Goal: Navigation & Orientation: Find specific page/section

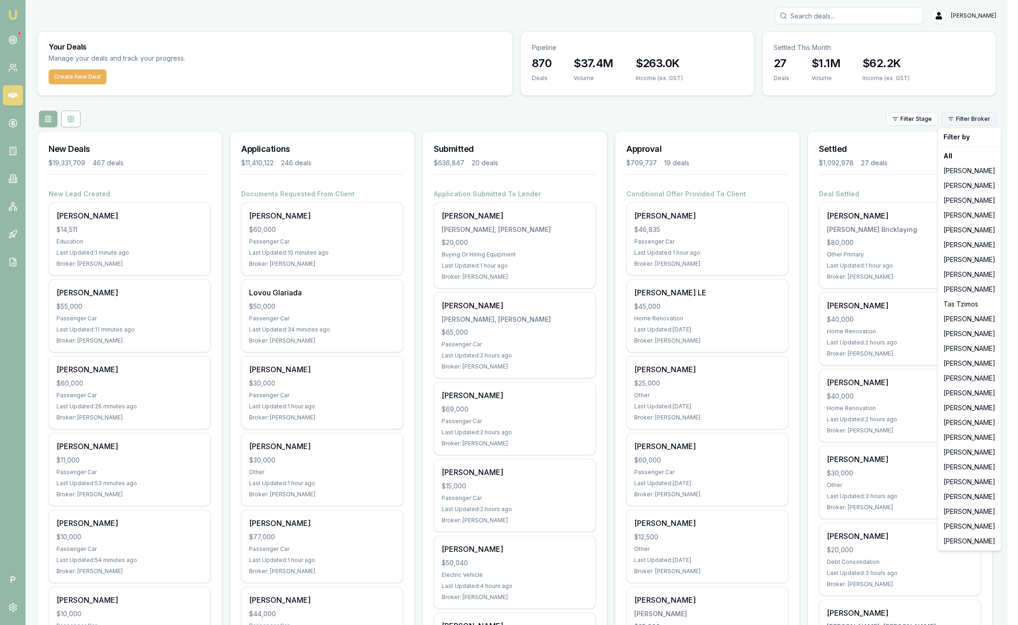
click at [986, 118] on html "Emu Broker P [PERSON_NAME] Toggle Menu Your Deals Manage your deals and track y…" at bounding box center [509, 312] width 1018 height 625
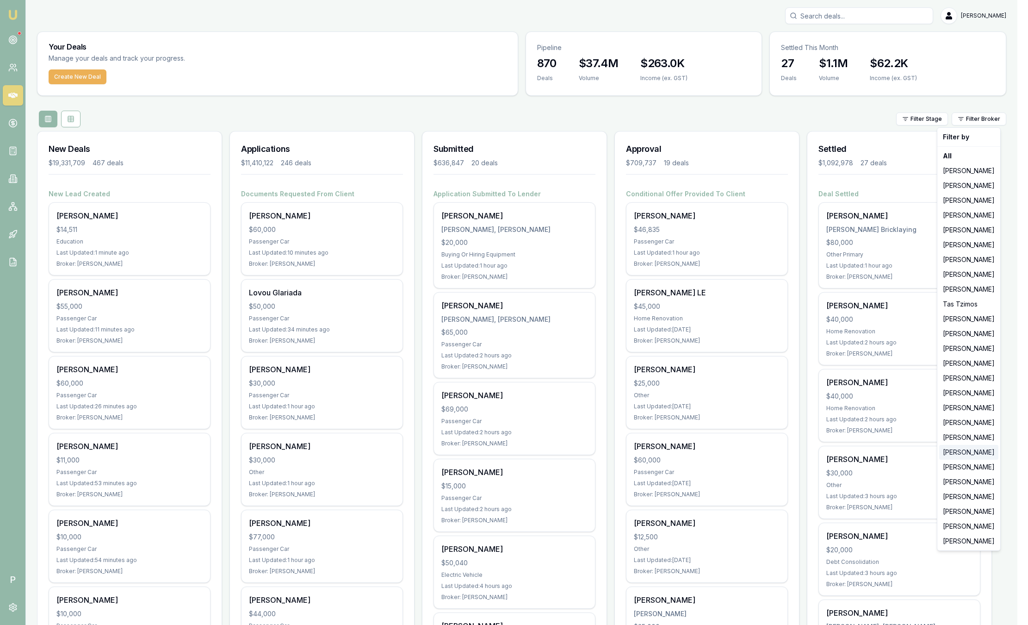
click at [959, 452] on div "[PERSON_NAME]" at bounding box center [969, 452] width 59 height 15
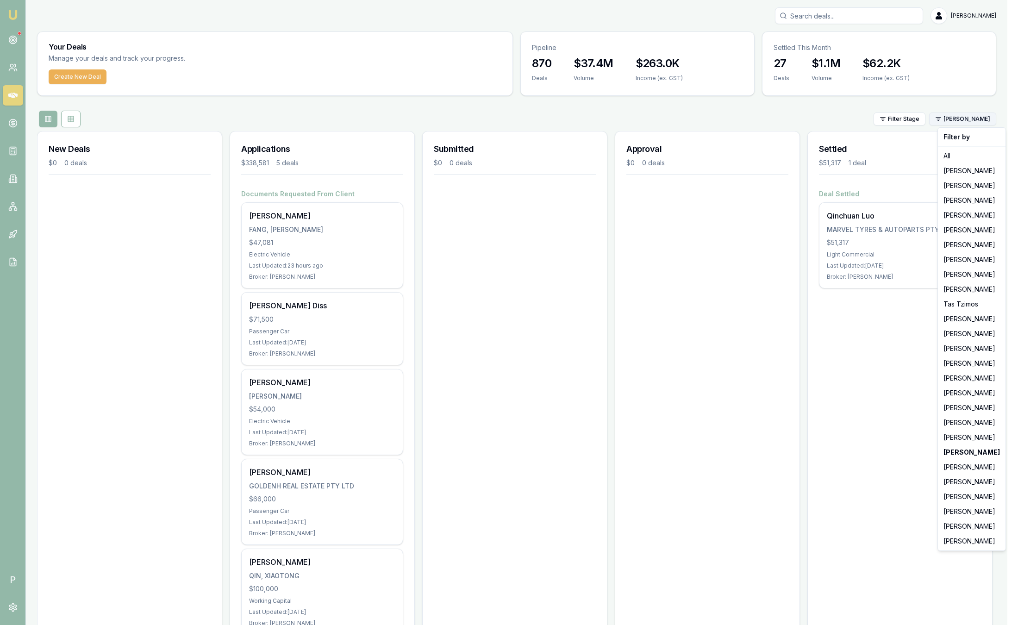
click at [968, 120] on html "Emu Broker P [PERSON_NAME] Toggle Menu Your Deals Manage your deals and track y…" at bounding box center [509, 312] width 1018 height 625
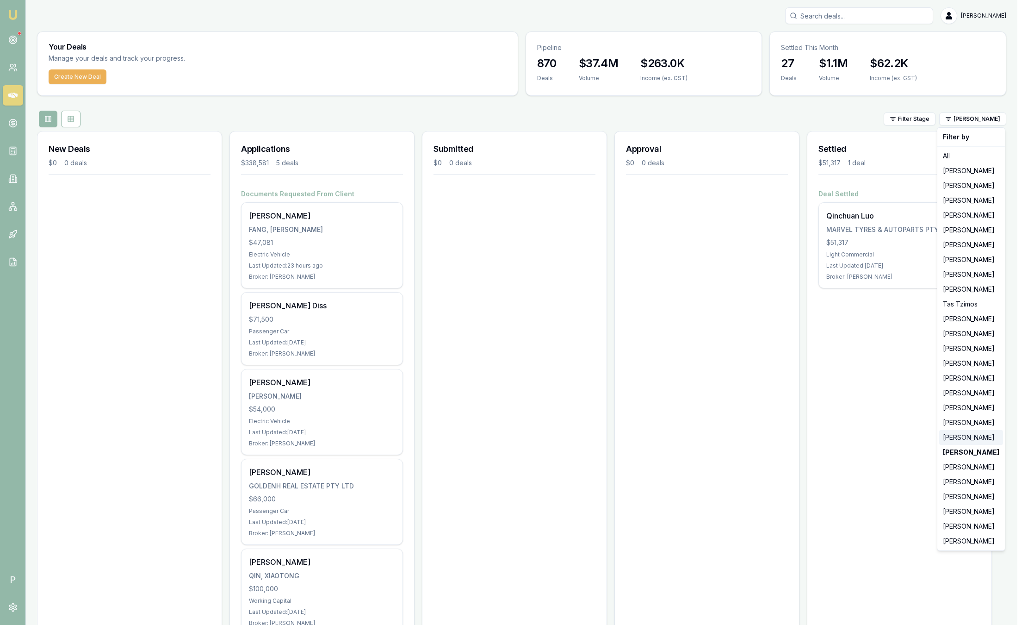
click at [960, 436] on div "[PERSON_NAME]" at bounding box center [972, 437] width 64 height 15
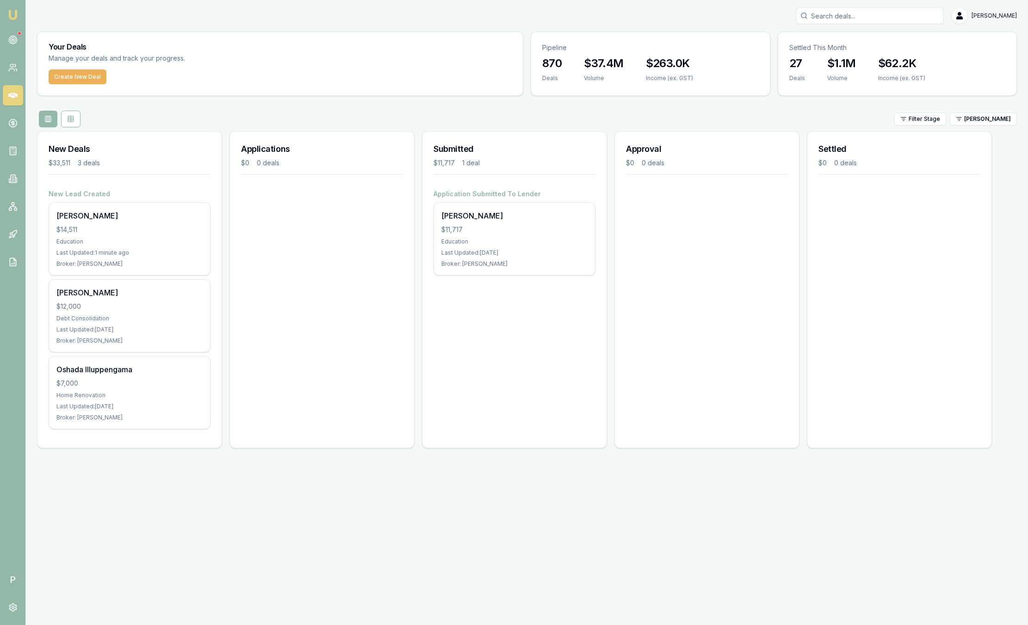
drag, startPoint x: 971, startPoint y: 122, endPoint x: 859, endPoint y: 428, distance: 326.2
click at [859, 428] on div "Settled $0 0 deals" at bounding box center [899, 289] width 185 height 317
click at [961, 121] on html "Emu Broker P [PERSON_NAME] Toggle Menu Your Deals Manage your deals and track y…" at bounding box center [514, 312] width 1028 height 625
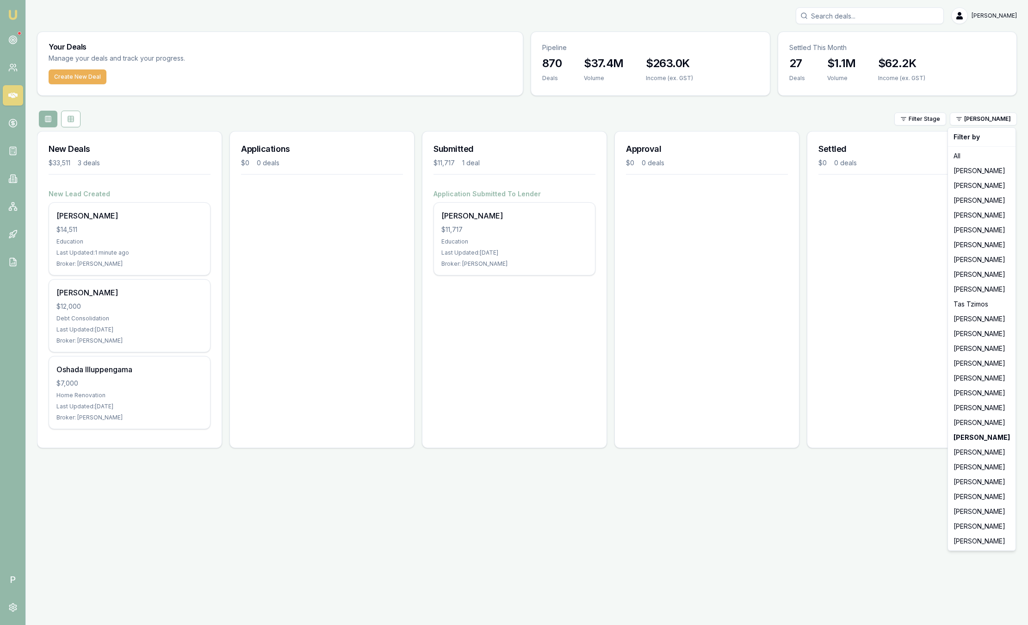
drag, startPoint x: 991, startPoint y: 515, endPoint x: 863, endPoint y: 536, distance: 129.5
click at [863, 536] on html "Emu Broker P [PERSON_NAME] Toggle Menu Your Deals Manage your deals and track y…" at bounding box center [514, 312] width 1028 height 625
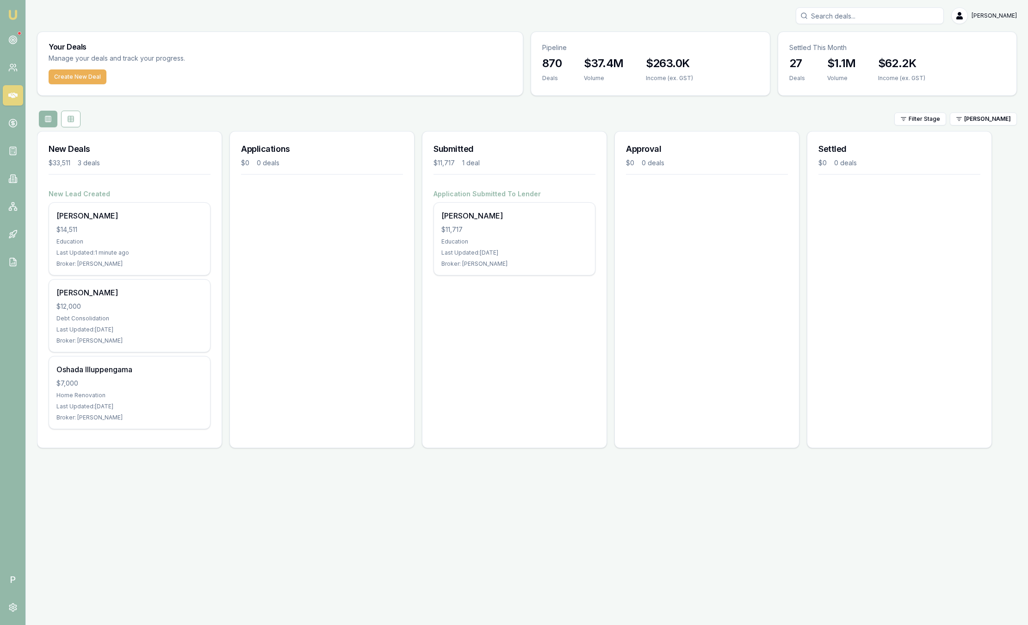
click at [997, 133] on div "New Deals $33,511 3 deals New Lead Created [PERSON_NAME] $14,511 Education Last…" at bounding box center [527, 293] width 980 height 324
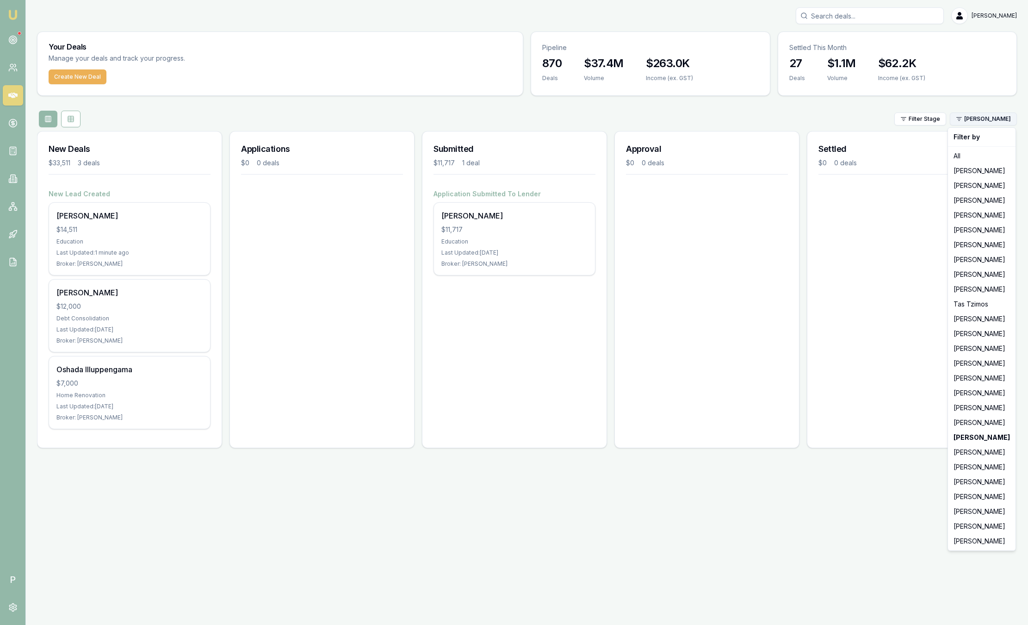
click at [990, 115] on html "Emu Broker P [PERSON_NAME] Toggle Menu Your Deals Manage your deals and track y…" at bounding box center [514, 312] width 1028 height 625
click at [969, 517] on div "Filter by All [PERSON_NAME] [PERSON_NAME] [PERSON_NAME] [PERSON_NAME] [PERSON_N…" at bounding box center [982, 339] width 69 height 424
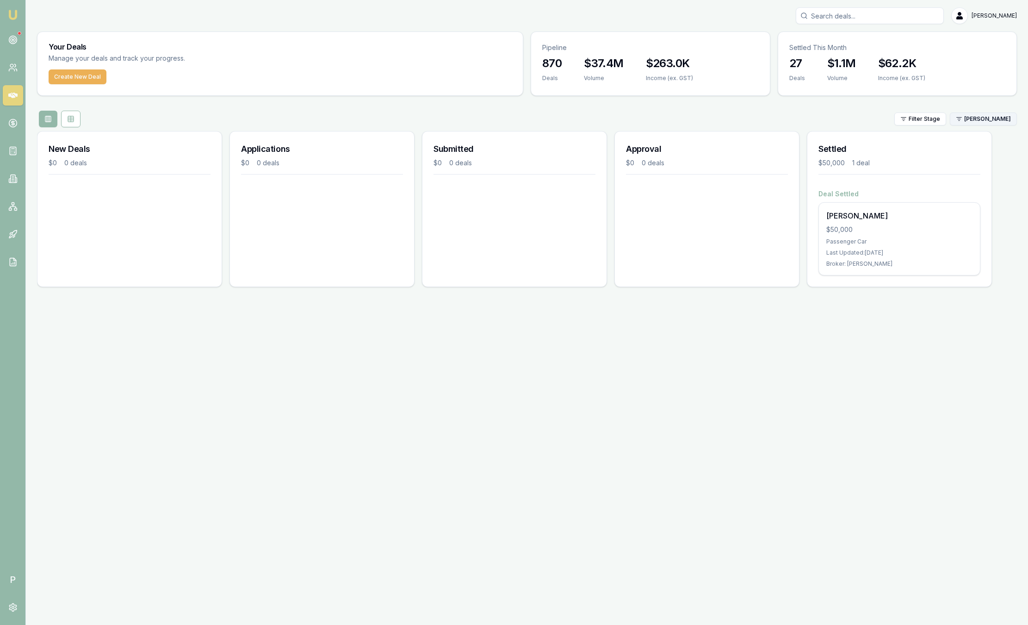
click at [966, 118] on html "Emu Broker P [PERSON_NAME] Toggle Menu Your Deals Manage your deals and track y…" at bounding box center [514, 312] width 1028 height 625
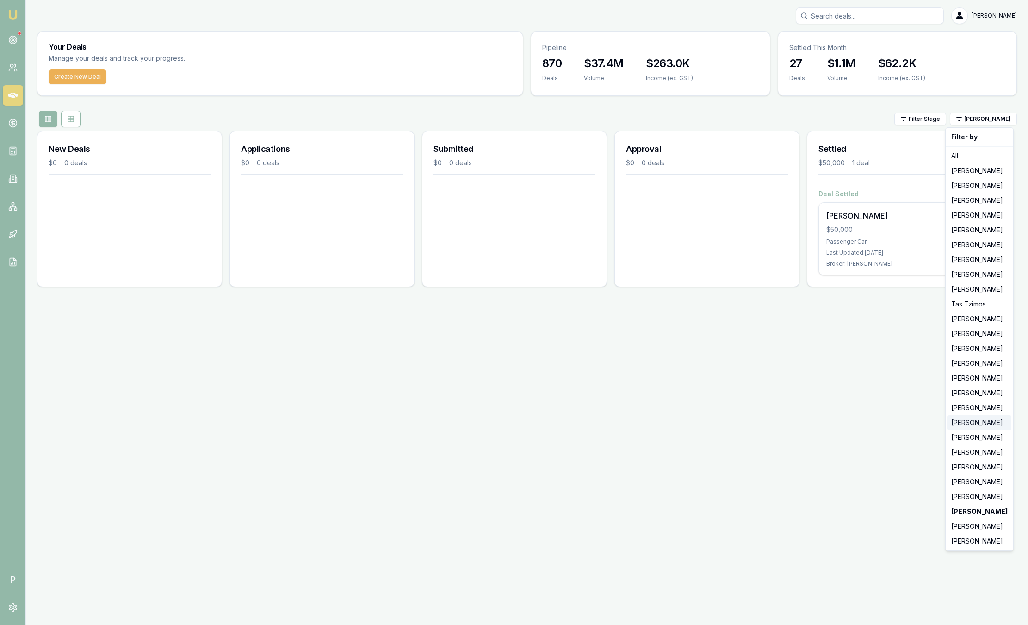
click at [972, 418] on div "[PERSON_NAME]" at bounding box center [980, 422] width 64 height 15
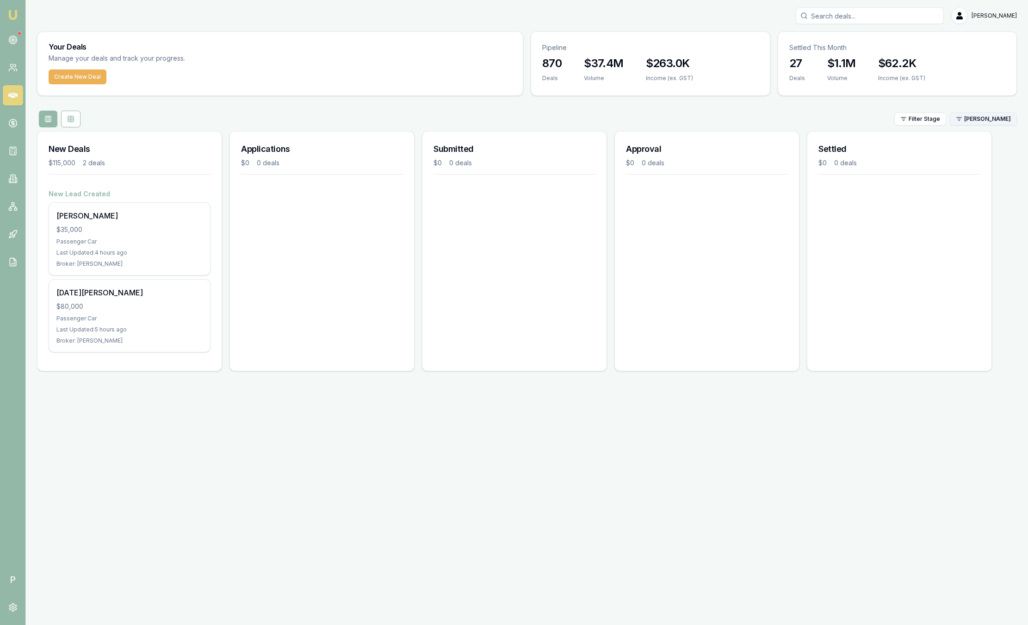
click at [971, 117] on html "Emu Broker P [PERSON_NAME] Toggle Menu Your Deals Manage your deals and track y…" at bounding box center [514, 312] width 1028 height 625
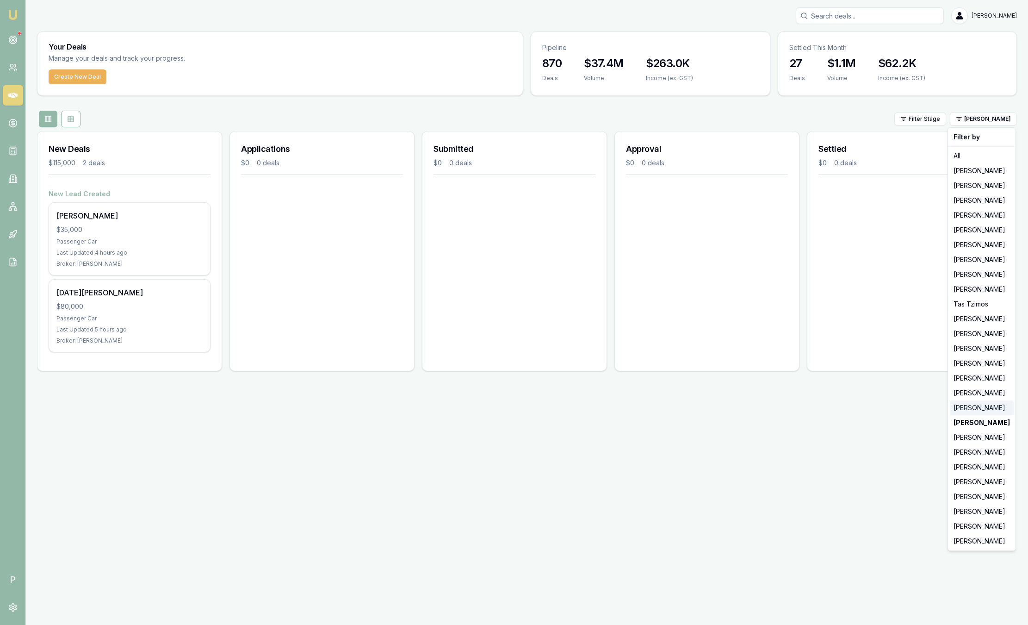
click at [970, 409] on div "[PERSON_NAME]" at bounding box center [982, 407] width 64 height 15
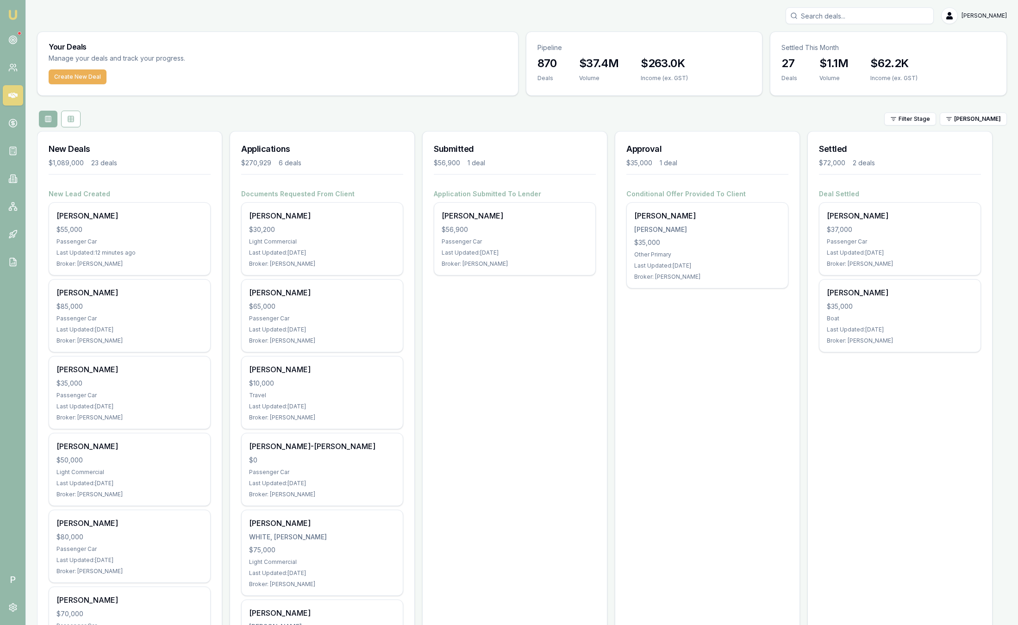
click at [950, 126] on div "Filter Stage [PERSON_NAME]" at bounding box center [522, 119] width 970 height 17
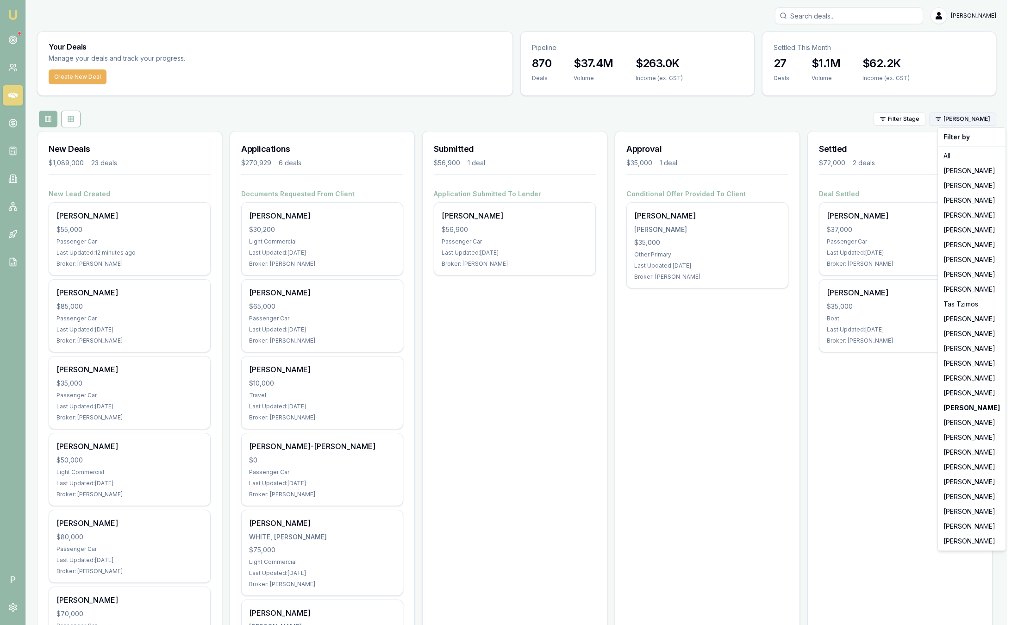
click at [988, 123] on html "Emu Broker P [PERSON_NAME] Toggle Menu Your Deals Manage your deals and track y…" at bounding box center [509, 312] width 1018 height 625
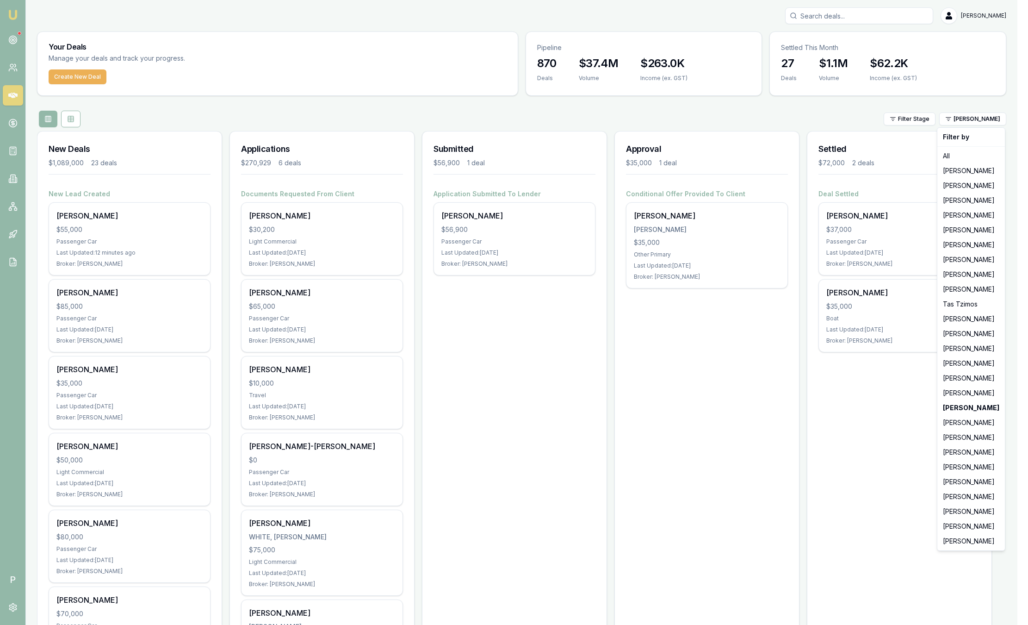
drag, startPoint x: 966, startPoint y: 381, endPoint x: 875, endPoint y: 424, distance: 100.4
click at [875, 424] on html "Emu Broker P [PERSON_NAME] Toggle Menu Your Deals Manage your deals and track y…" at bounding box center [514, 312] width 1028 height 625
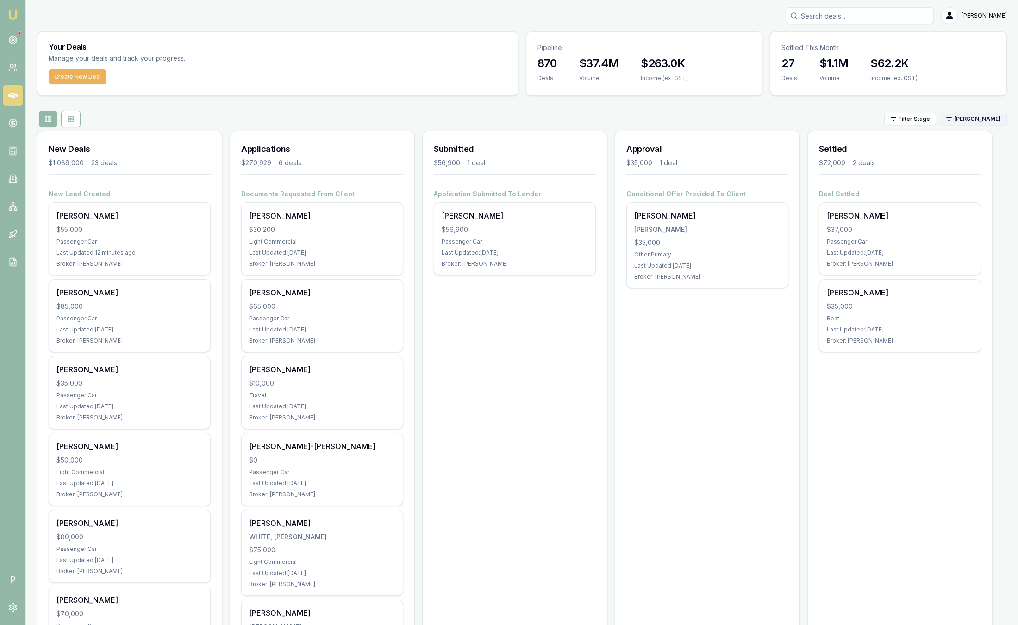
click at [964, 120] on html "Emu Broker P [PERSON_NAME] Toggle Menu Your Deals Manage your deals and track y…" at bounding box center [509, 312] width 1018 height 625
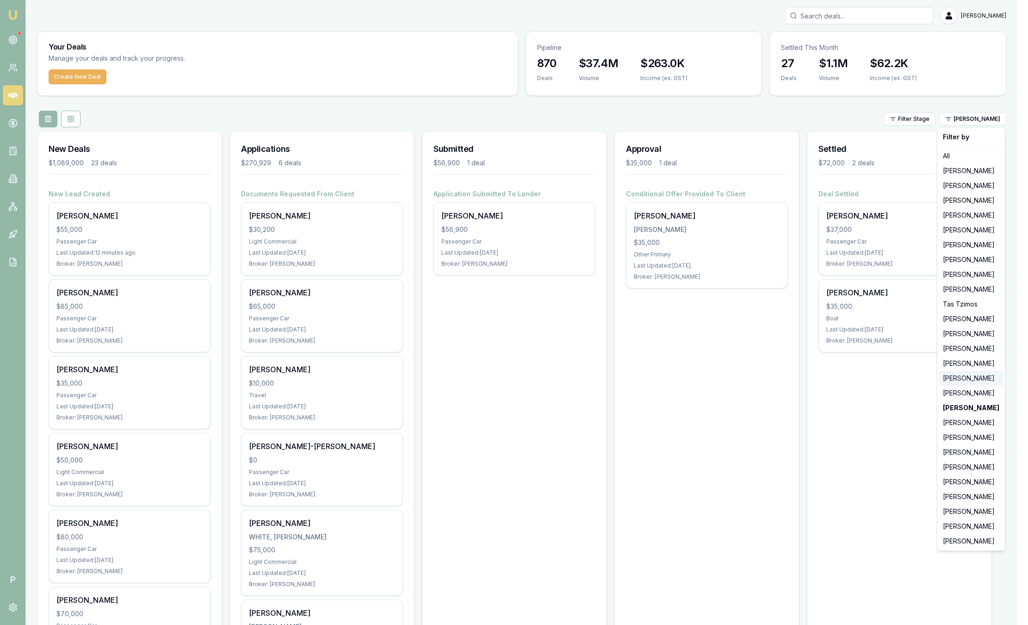
click at [967, 377] on div "[PERSON_NAME]" at bounding box center [972, 378] width 64 height 15
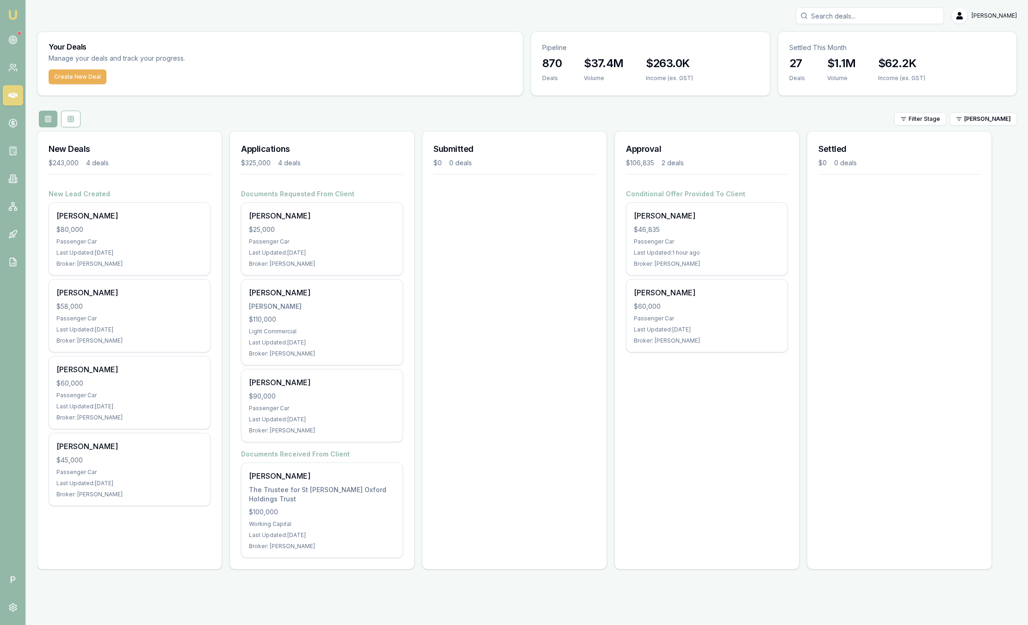
click at [973, 139] on div "Settled $0 0 deals" at bounding box center [900, 160] width 184 height 58
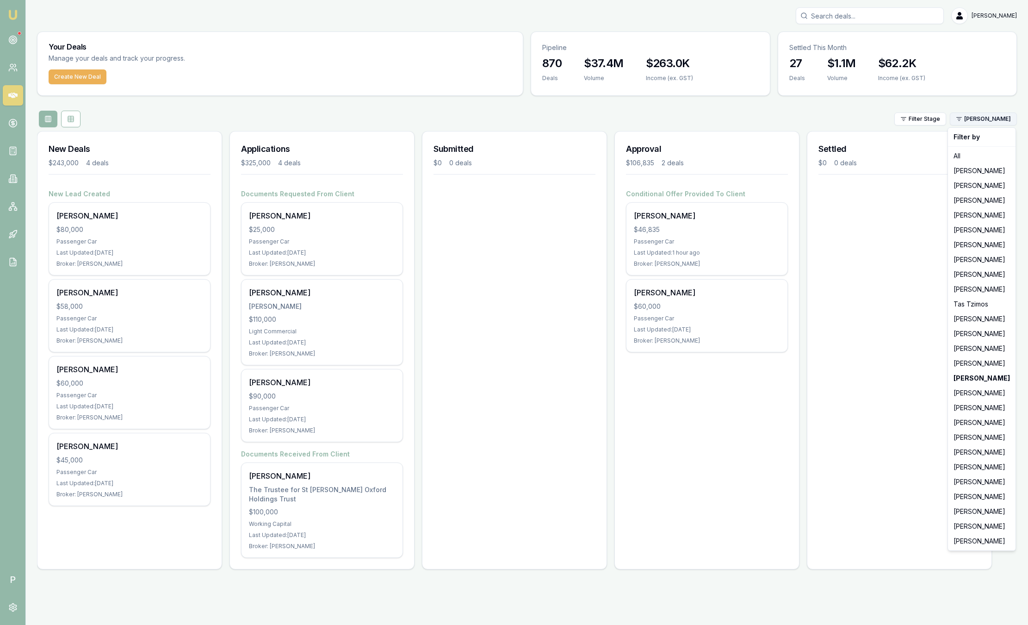
click at [988, 119] on html "Emu Broker P [PERSON_NAME] Toggle Menu Your Deals Manage your deals and track y…" at bounding box center [514, 312] width 1028 height 625
click at [978, 544] on div "[PERSON_NAME]" at bounding box center [982, 541] width 64 height 15
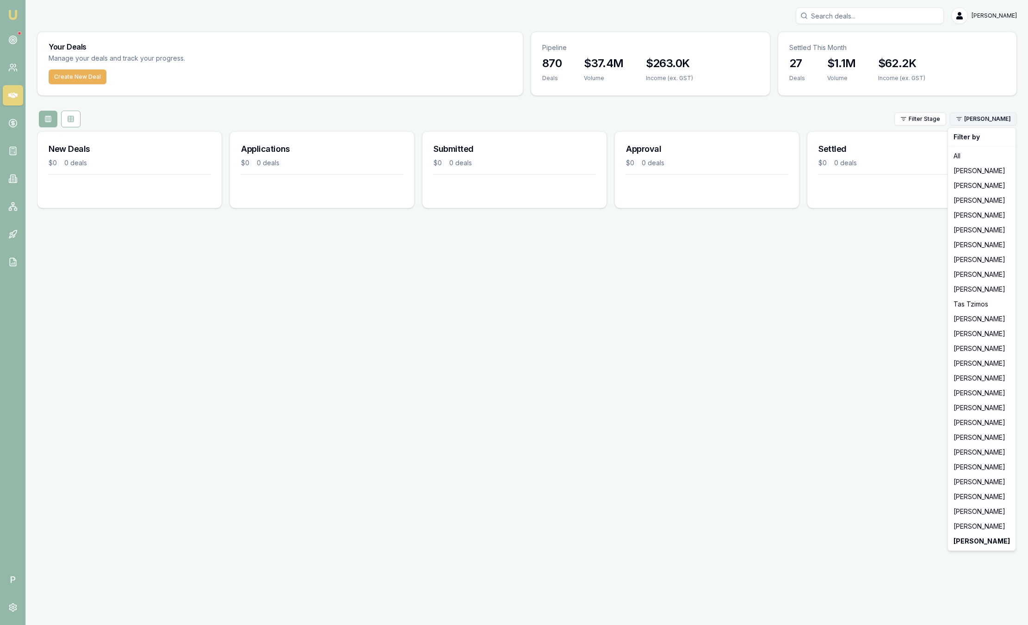
click at [989, 122] on html "Emu Broker P [PERSON_NAME] Toggle Menu Your Deals Manage your deals and track y…" at bounding box center [514, 312] width 1028 height 625
click at [963, 217] on div "[PERSON_NAME]" at bounding box center [982, 215] width 64 height 15
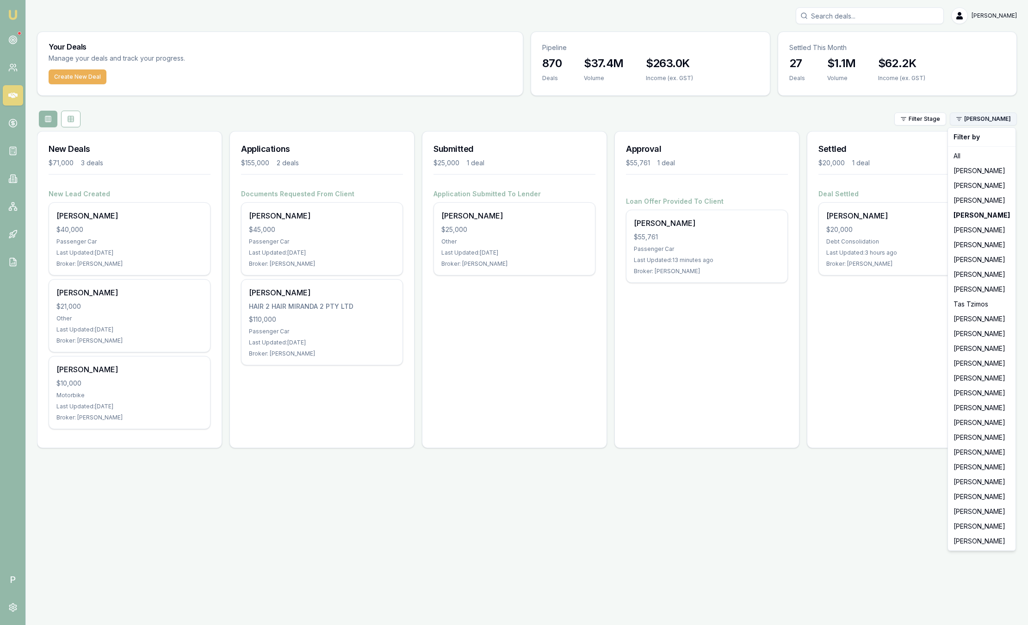
click at [984, 120] on html "Emu Broker P [PERSON_NAME] Toggle Menu Your Deals Manage your deals and track y…" at bounding box center [514, 312] width 1028 height 625
click at [966, 269] on div "[PERSON_NAME]" at bounding box center [982, 274] width 64 height 15
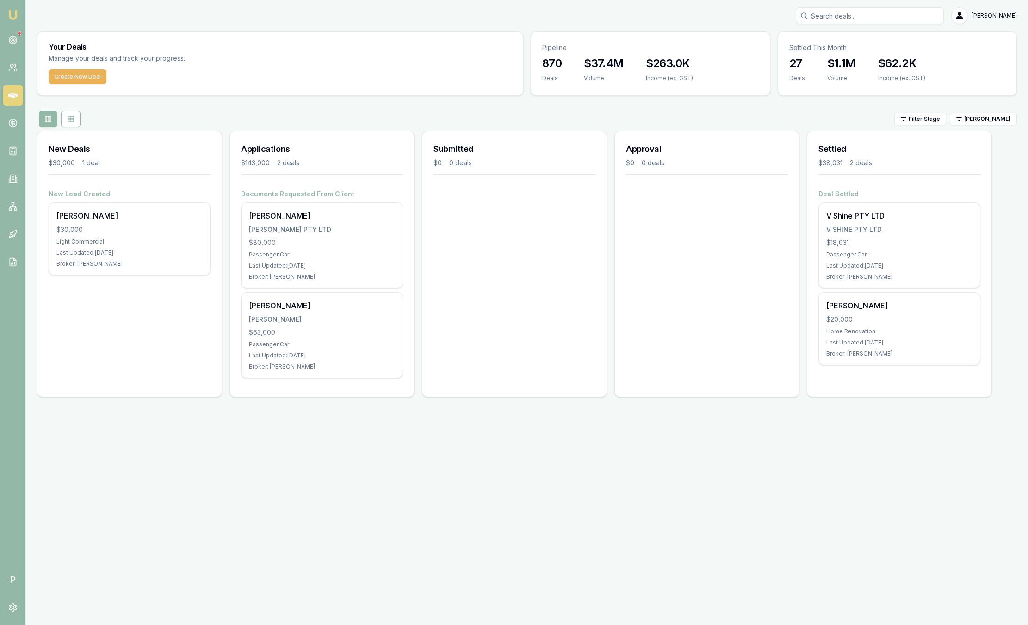
click at [981, 127] on div "Filter Stage [PERSON_NAME]" at bounding box center [527, 119] width 980 height 17
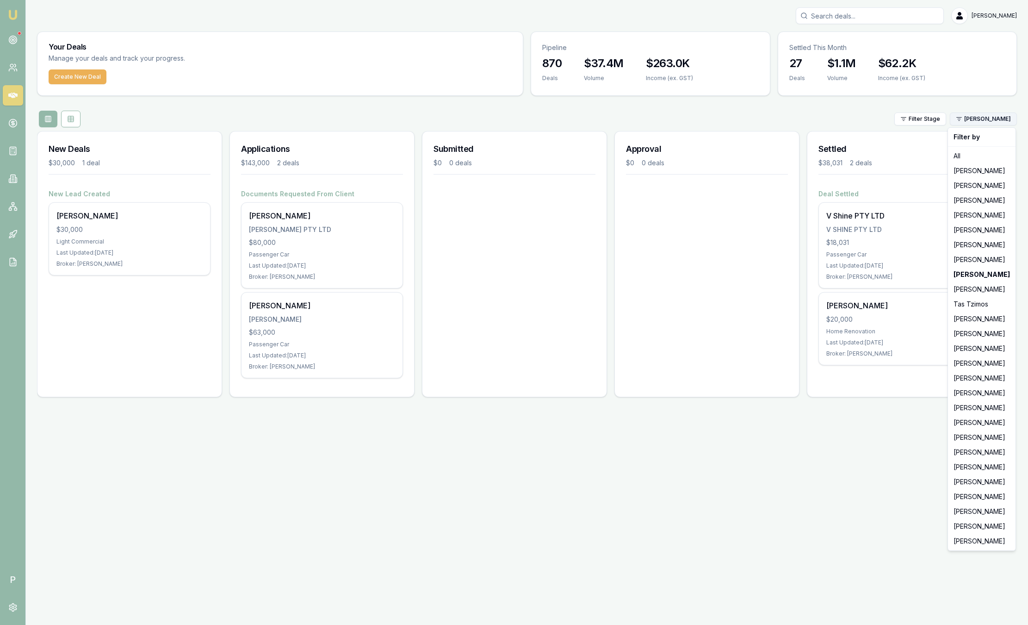
click at [985, 121] on html "Emu Broker P [PERSON_NAME] Toggle Menu Your Deals Manage your deals and track y…" at bounding box center [514, 312] width 1028 height 625
click at [974, 498] on div "[PERSON_NAME]" at bounding box center [982, 496] width 64 height 15
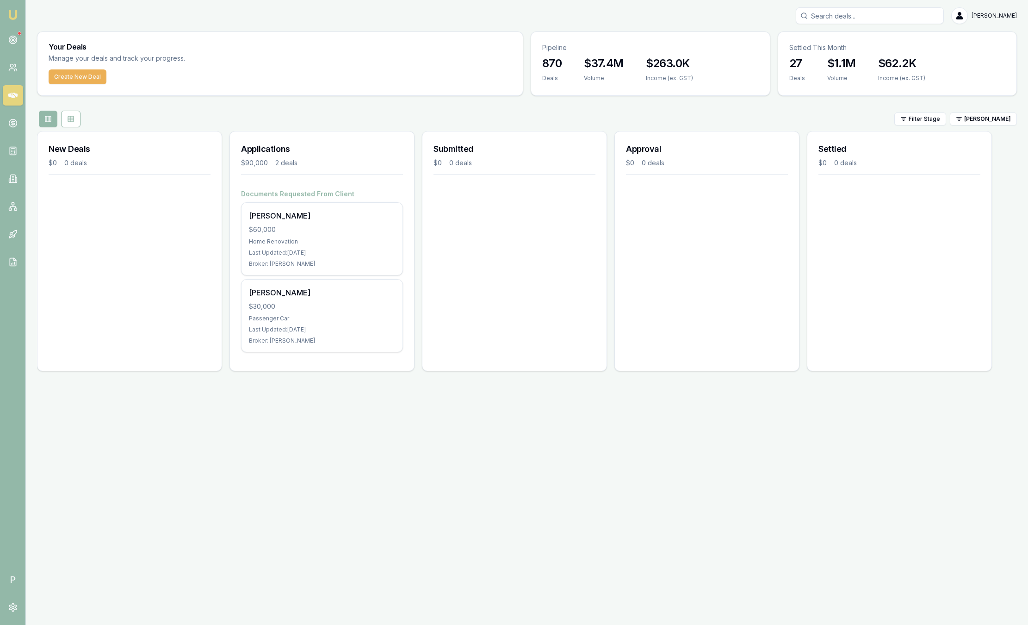
drag, startPoint x: 992, startPoint y: 120, endPoint x: 765, endPoint y: 102, distance: 228.5
click at [765, 102] on div "Your Deals Manage your deals and track your progress. Create New Deal Pipeline …" at bounding box center [527, 204] width 980 height 347
click at [993, 123] on html "Emu Broker P [PERSON_NAME] Toggle Menu Your Deals Manage your deals and track y…" at bounding box center [514, 312] width 1028 height 625
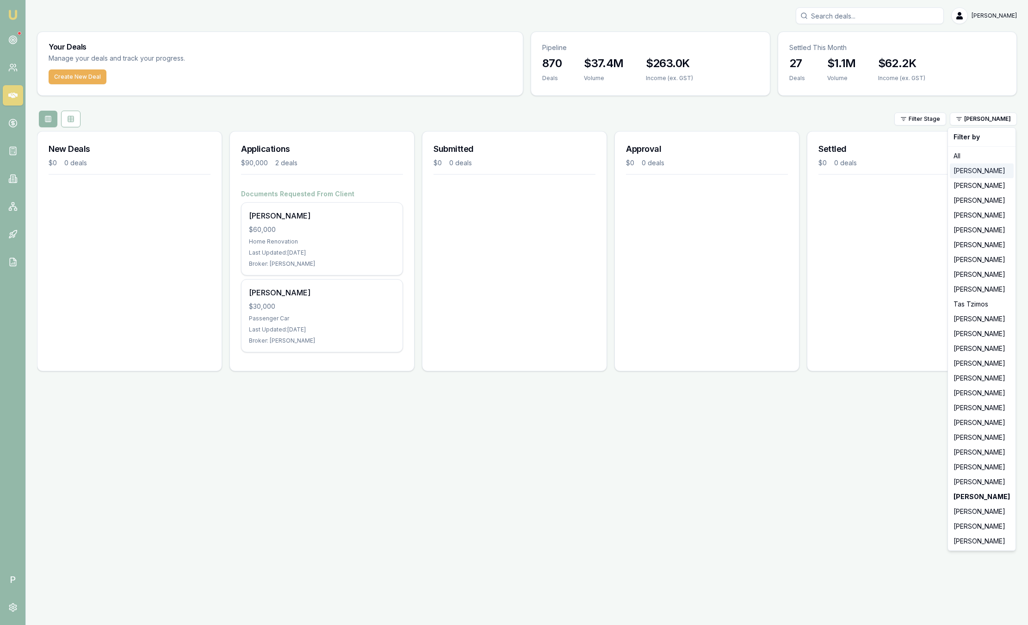
click at [990, 173] on div "[PERSON_NAME]" at bounding box center [982, 170] width 64 height 15
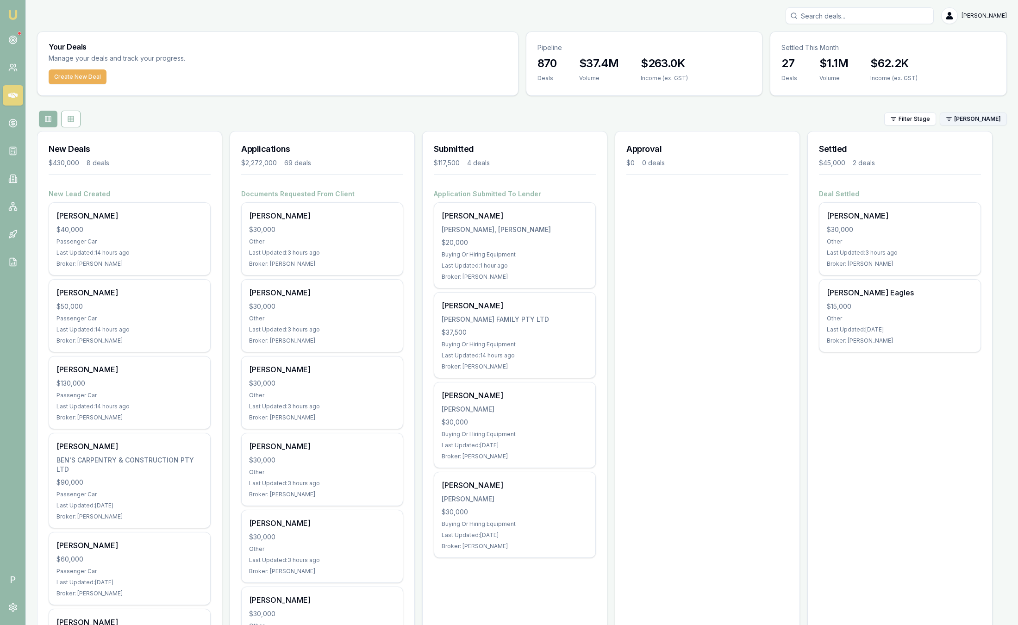
click at [991, 123] on html "Emu Broker P [PERSON_NAME] Toggle Menu Your Deals Manage your deals and track y…" at bounding box center [509, 312] width 1018 height 625
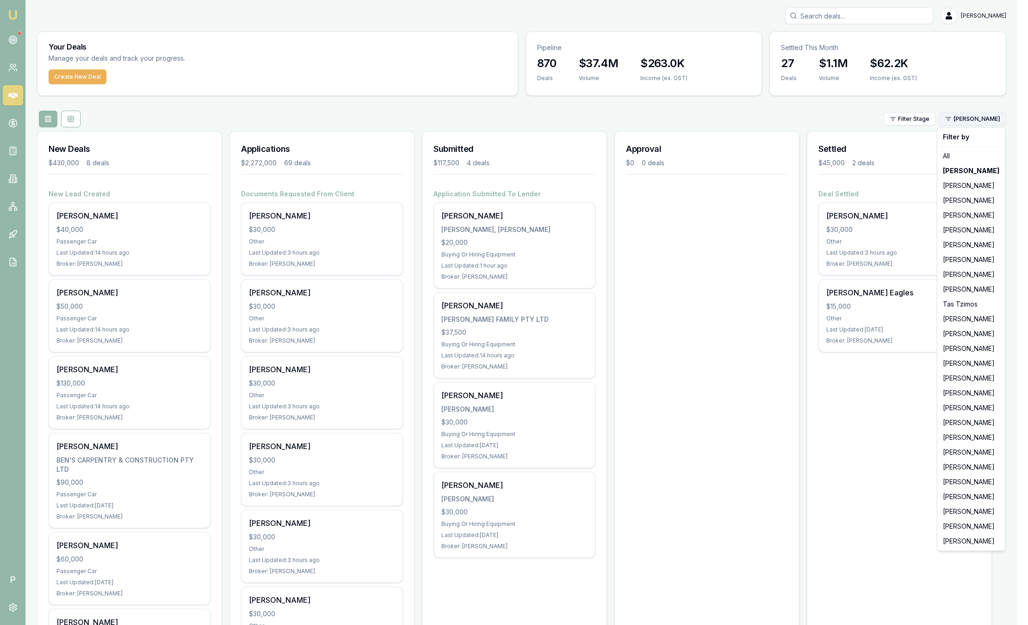
click at [991, 123] on html "Emu Broker P [PERSON_NAME] Toggle Menu Your Deals Manage your deals and track y…" at bounding box center [514, 312] width 1028 height 625
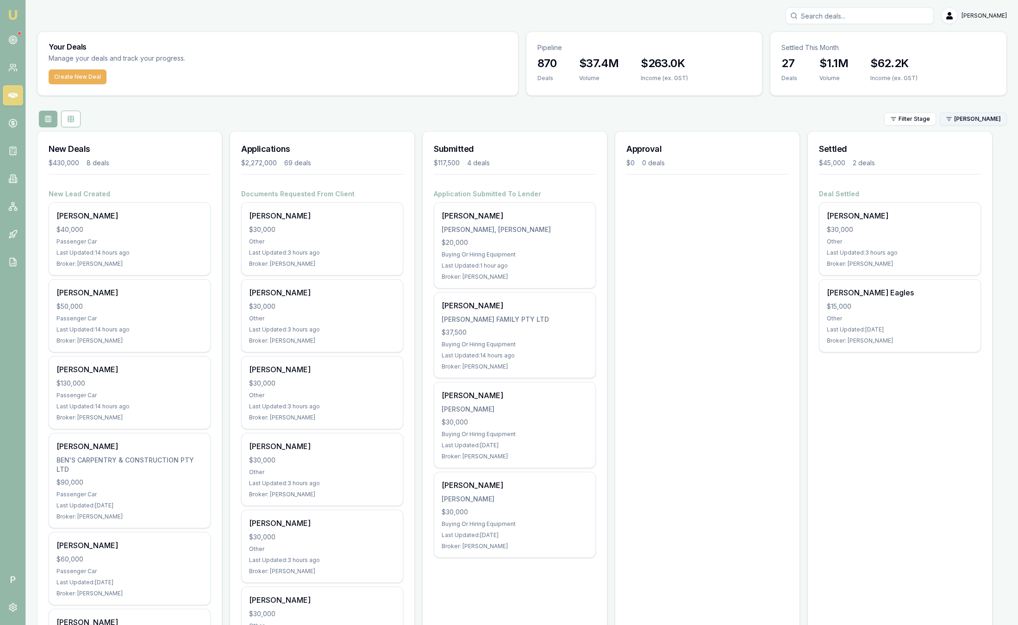
click at [991, 123] on html "Emu Broker P [PERSON_NAME] Toggle Menu Your Deals Manage your deals and track y…" at bounding box center [509, 312] width 1018 height 625
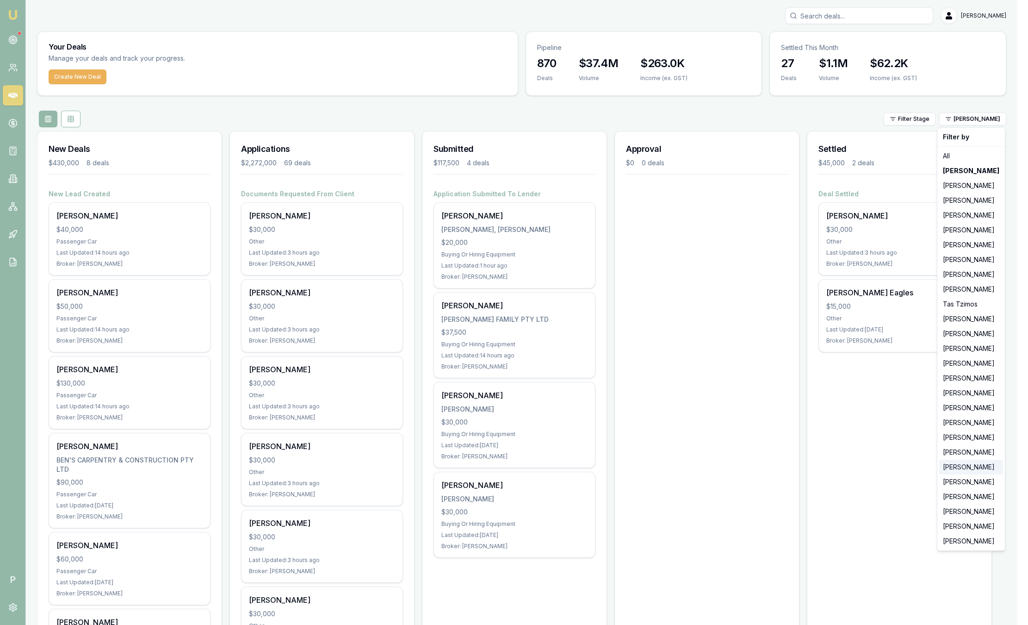
click at [963, 463] on div "[PERSON_NAME]" at bounding box center [972, 467] width 64 height 15
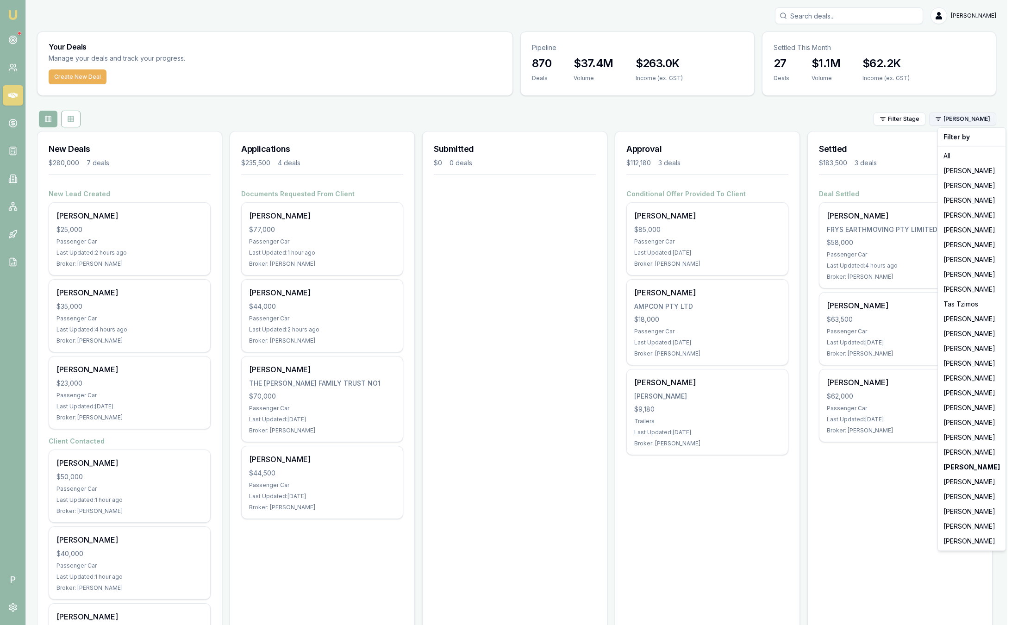
click at [978, 120] on html "Emu Broker P [PERSON_NAME] Toggle Menu Your Deals Manage your deals and track y…" at bounding box center [509, 312] width 1018 height 625
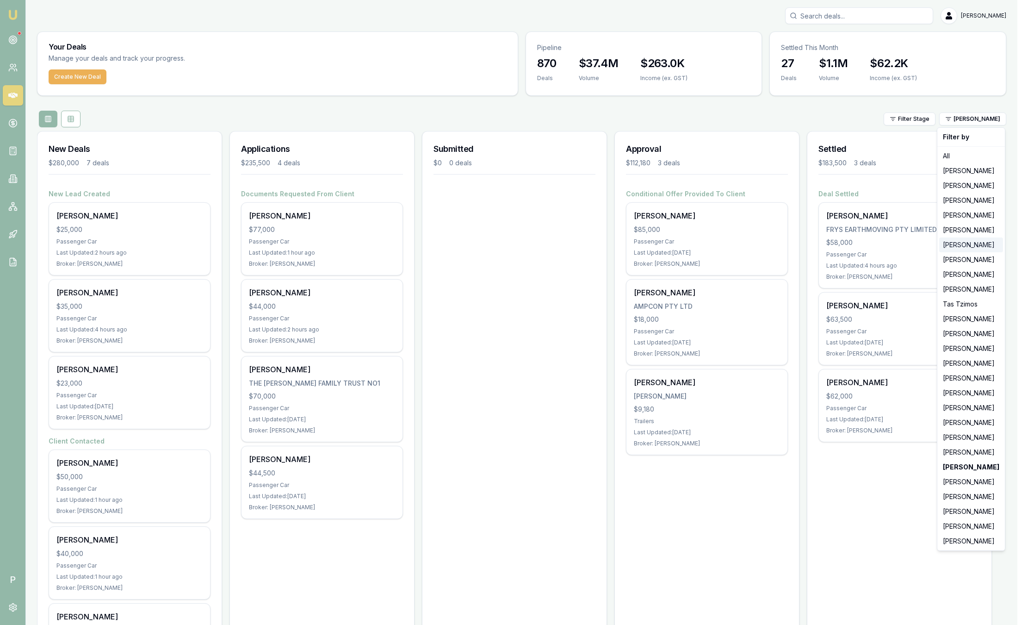
click at [964, 249] on div "[PERSON_NAME]" at bounding box center [972, 244] width 64 height 15
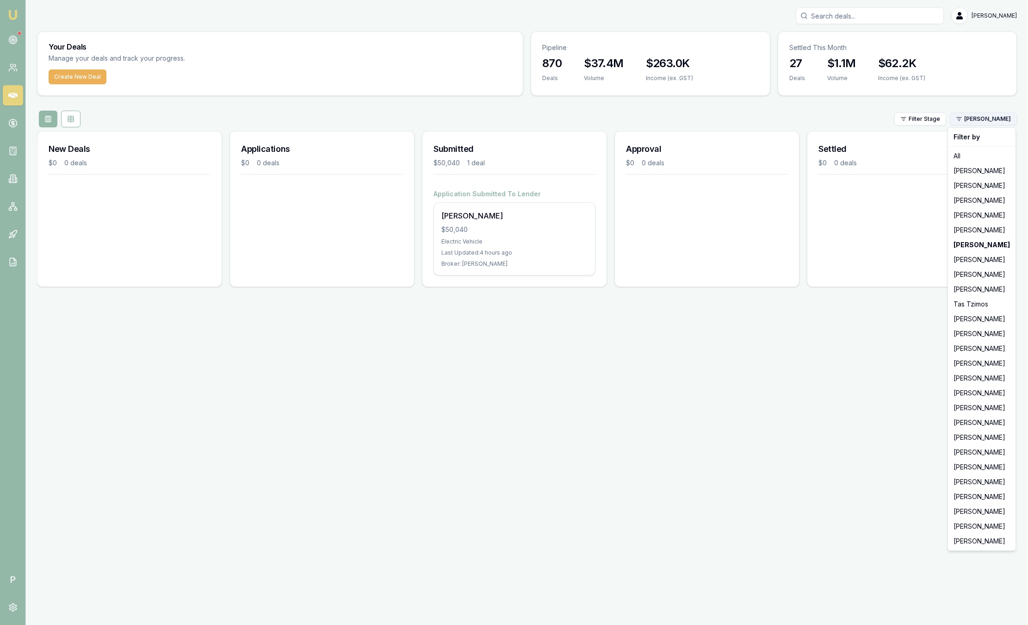
click at [974, 121] on html "Emu Broker P [PERSON_NAME] Toggle Menu Your Deals Manage your deals and track y…" at bounding box center [514, 312] width 1028 height 625
click at [954, 154] on div "All" at bounding box center [982, 156] width 64 height 15
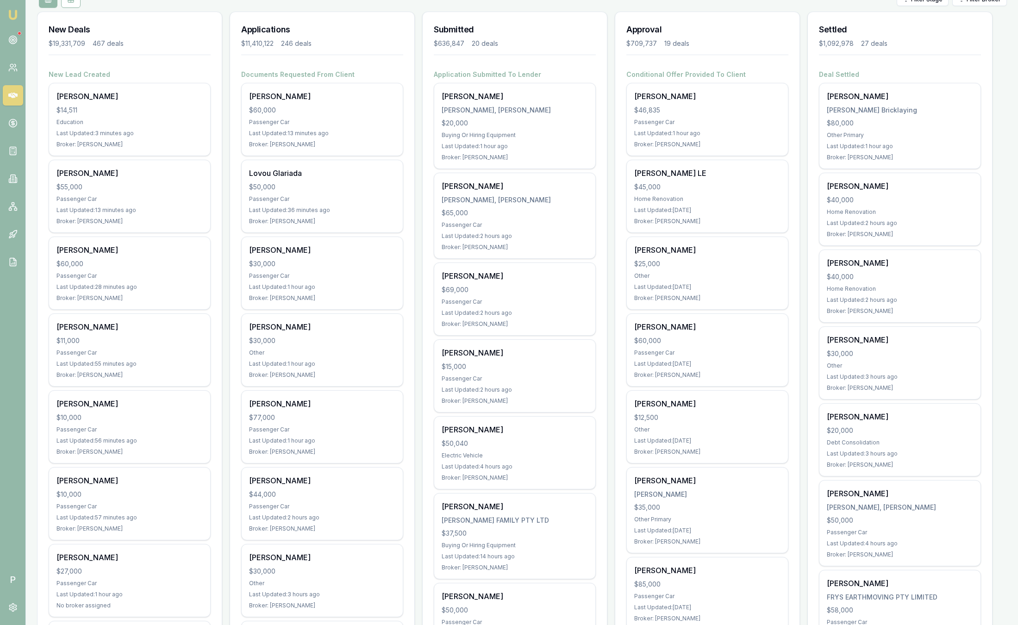
scroll to position [119, 0]
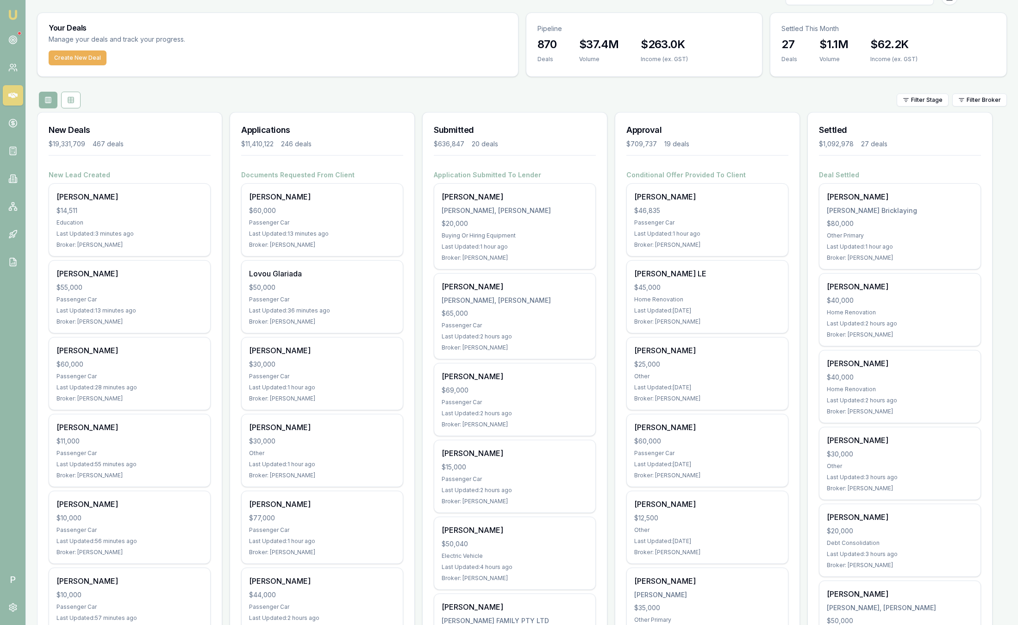
scroll to position [15, 0]
